Goal: Check status: Check status

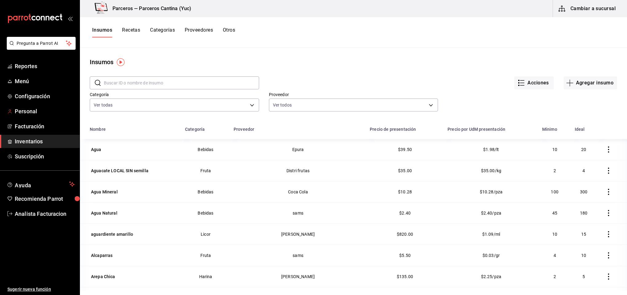
click at [17, 112] on span "Personal" at bounding box center [45, 111] width 60 height 8
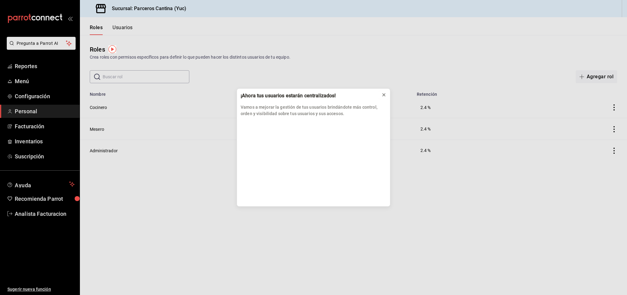
click at [384, 95] on icon at bounding box center [383, 95] width 2 height 2
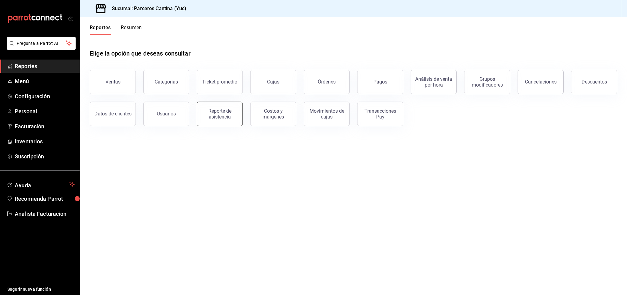
click at [228, 115] on div "Reporte de asistencia" at bounding box center [220, 114] width 38 height 12
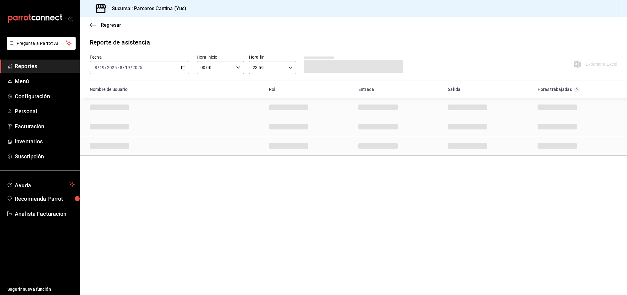
click at [183, 68] on icon "button" at bounding box center [183, 67] width 4 height 4
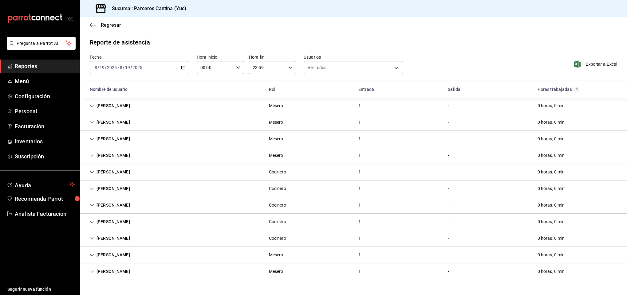
click at [182, 66] on icon "button" at bounding box center [183, 67] width 4 height 4
click at [110, 156] on span "Rango de fechas" at bounding box center [119, 155] width 48 height 6
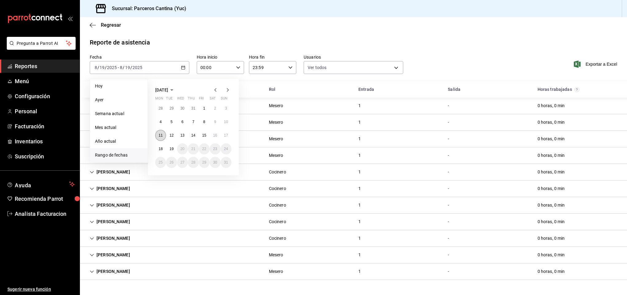
click at [163, 136] on button "11" at bounding box center [160, 135] width 11 height 11
click at [224, 137] on abbr "17" at bounding box center [226, 135] width 4 height 4
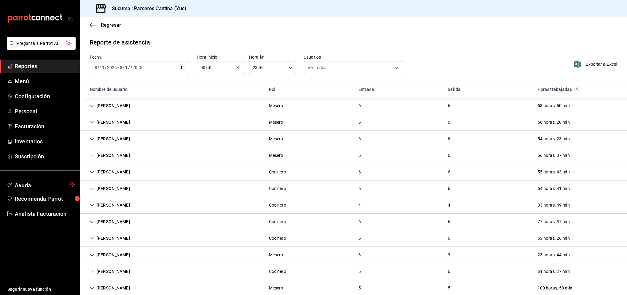
click at [101, 153] on div "[PERSON_NAME]" at bounding box center [110, 155] width 50 height 11
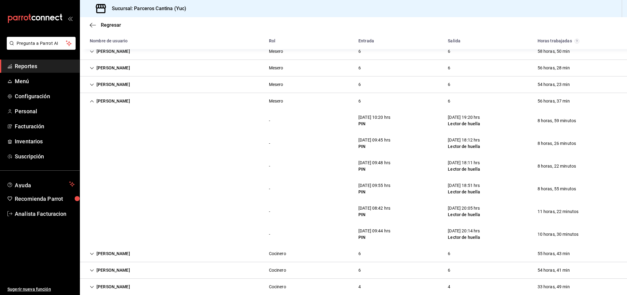
scroll to position [31, 0]
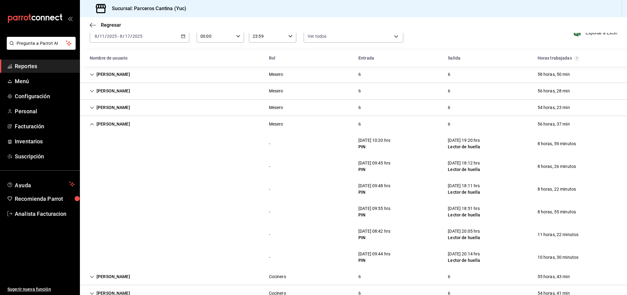
click at [170, 188] on div "- [DATE] 09:48 hrs PIN [DATE] 18:11 hrs Lector de huella 8 horas, 22 minutos" at bounding box center [353, 189] width 547 height 23
